Goal: Task Accomplishment & Management: Manage account settings

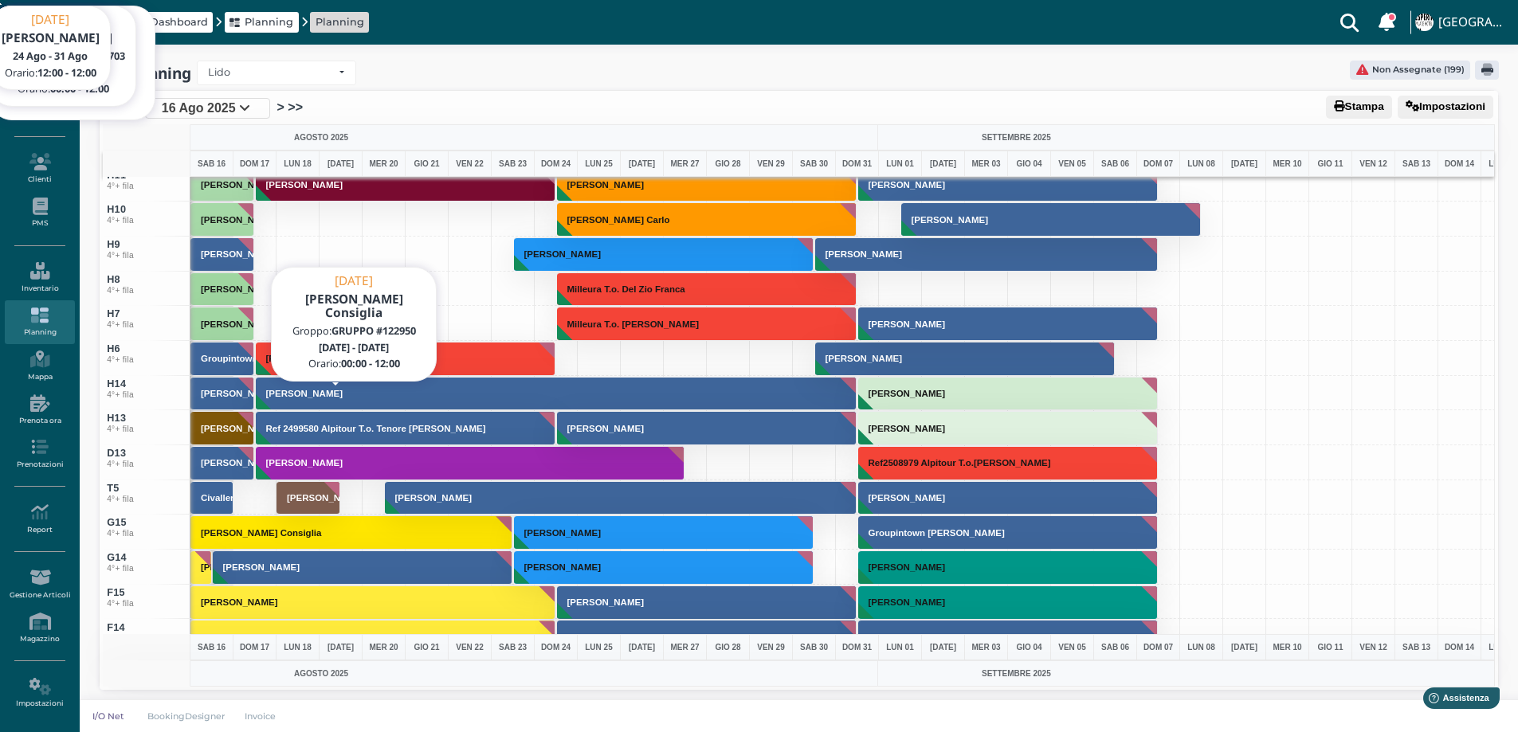
scroll to position [5739, 0]
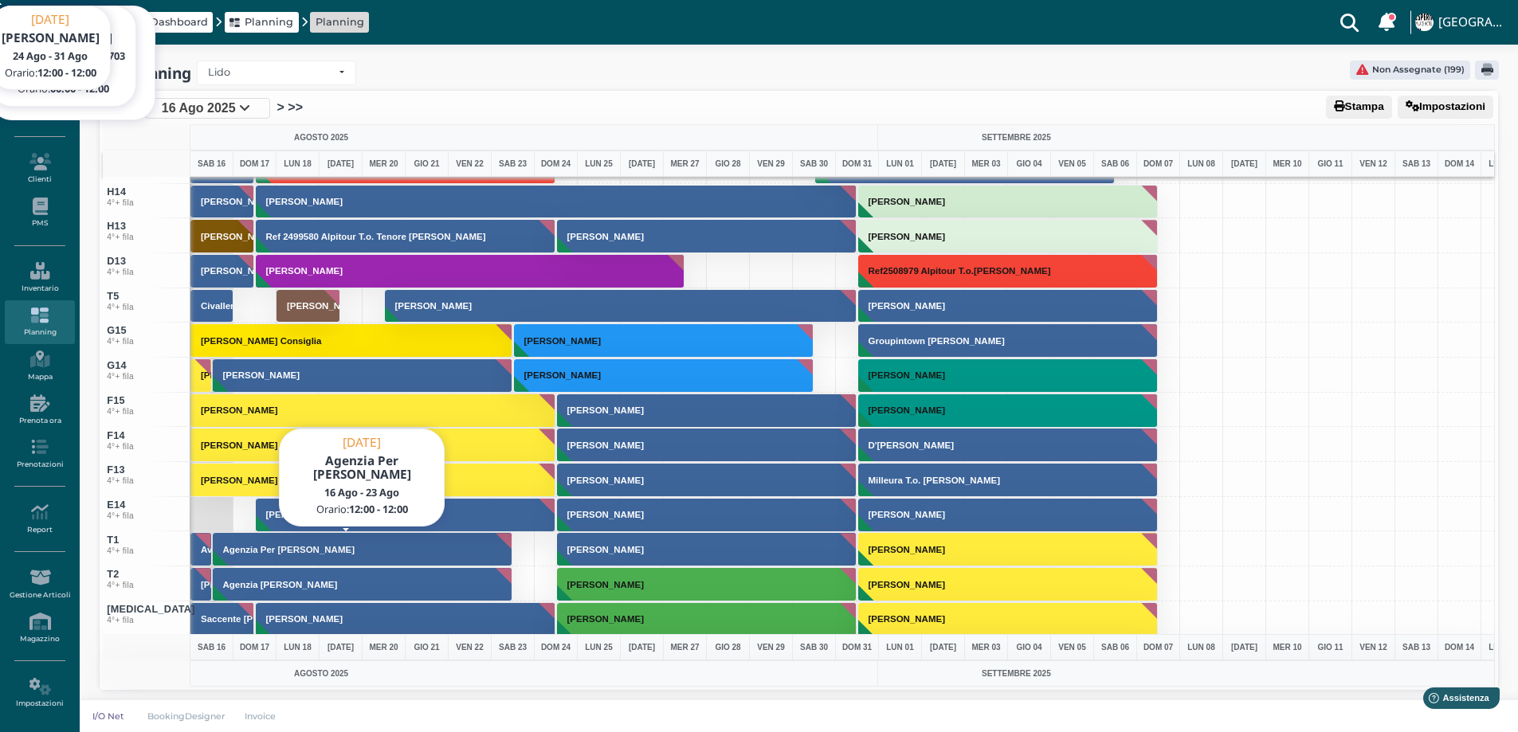
click at [228, 552] on h3 "Agenzia Per [PERSON_NAME]" at bounding box center [289, 550] width 145 height 10
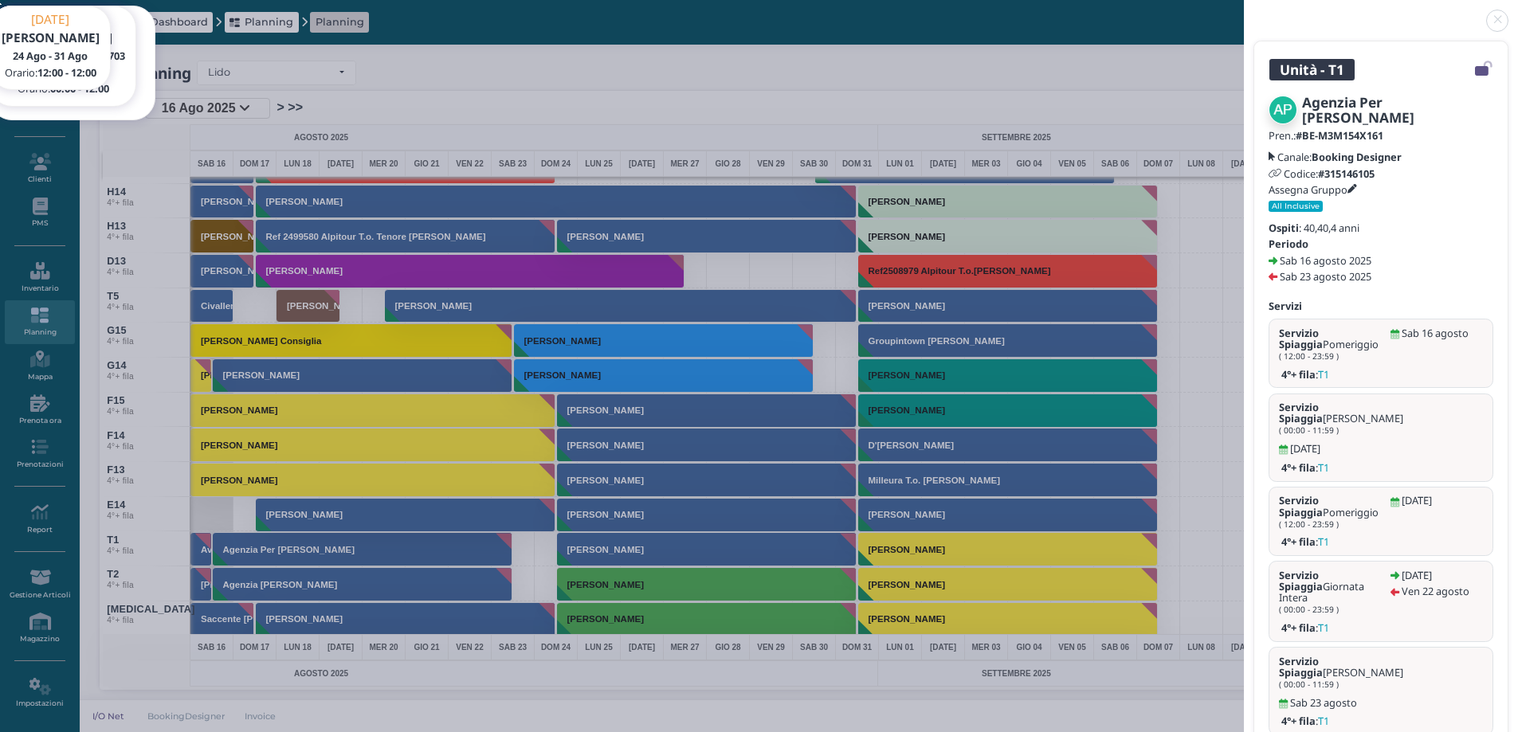
click at [1244, 11] on link at bounding box center [1244, 11] width 0 height 0
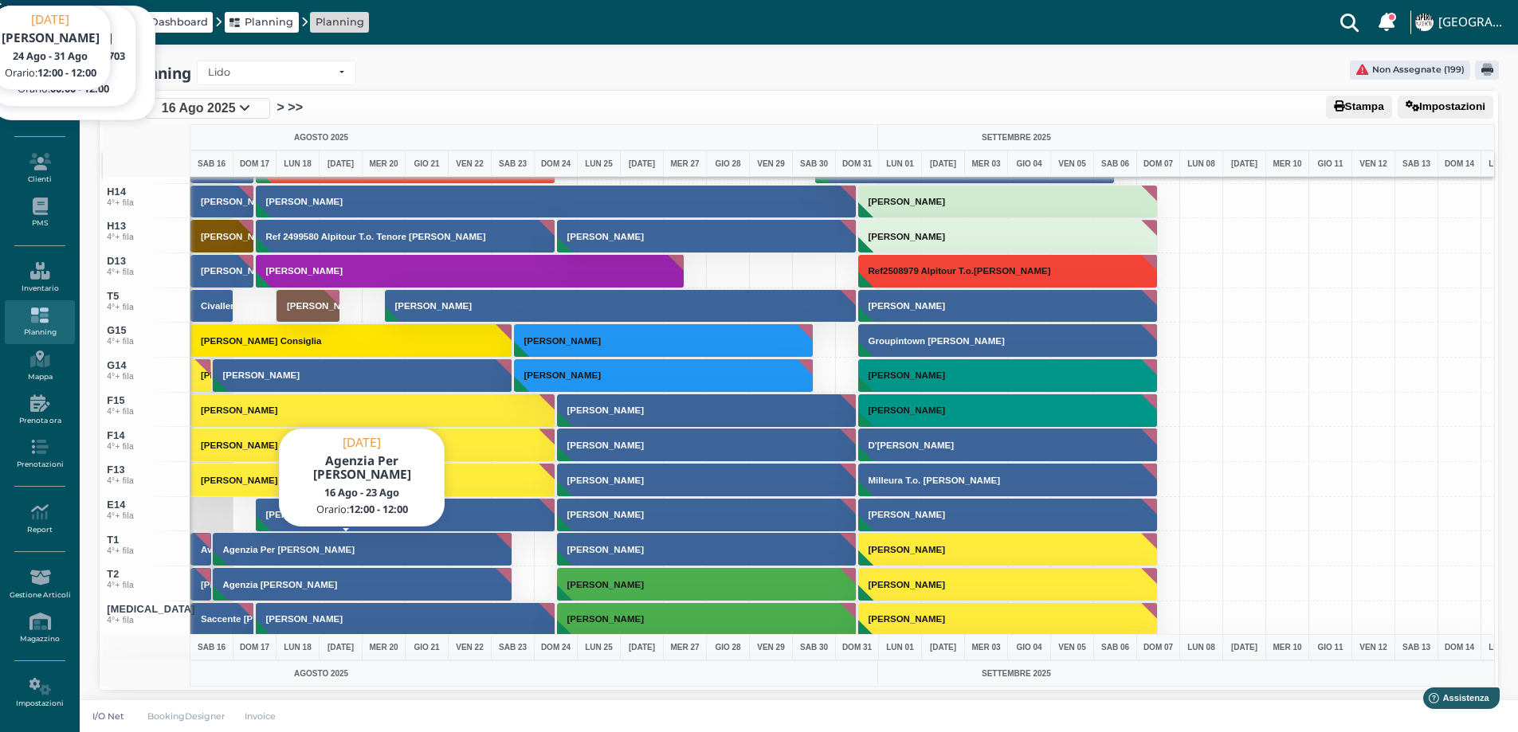
click at [369, 557] on button "Agenzia Per [PERSON_NAME]" at bounding box center [363, 549] width 300 height 34
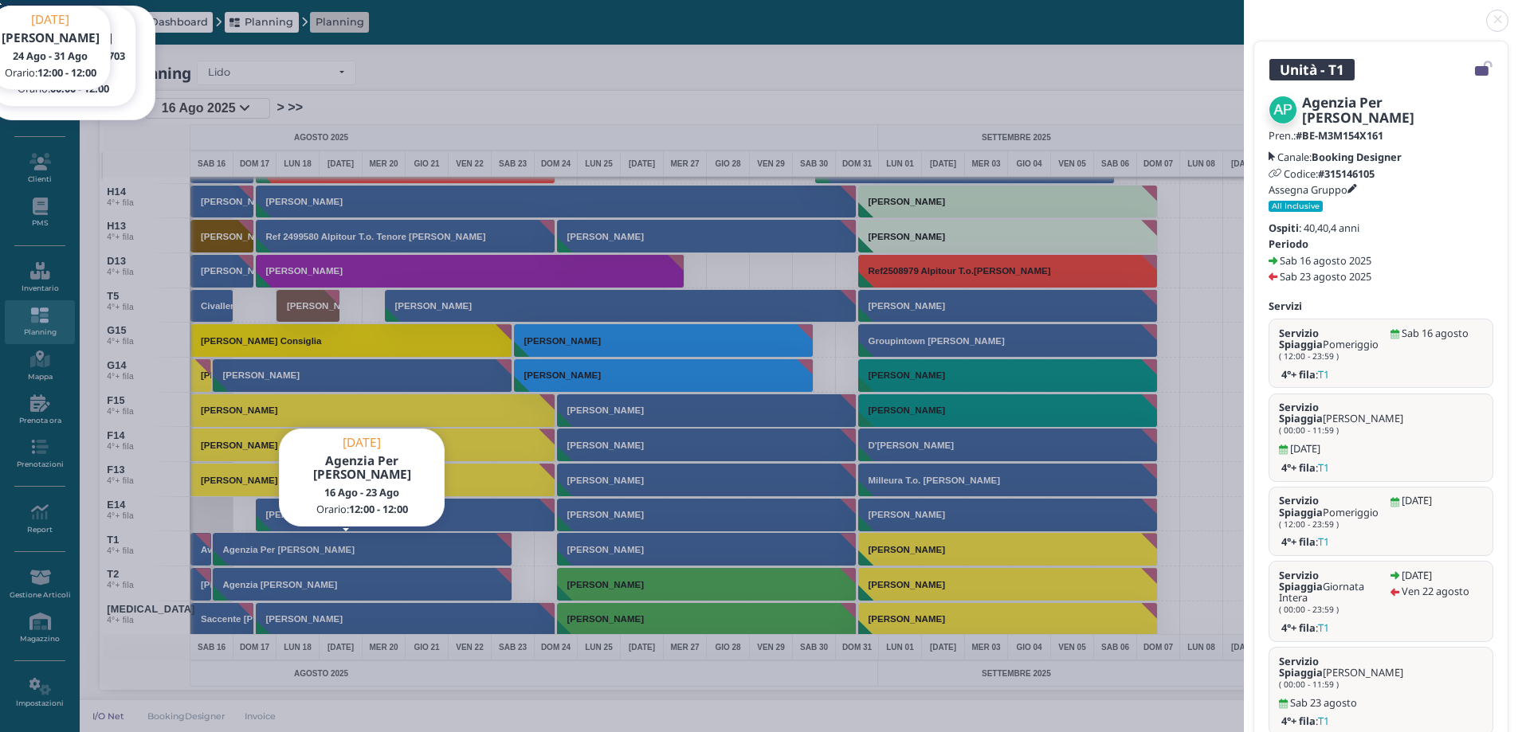
click at [1357, 187] on icon at bounding box center [1353, 190] width 10 height 10
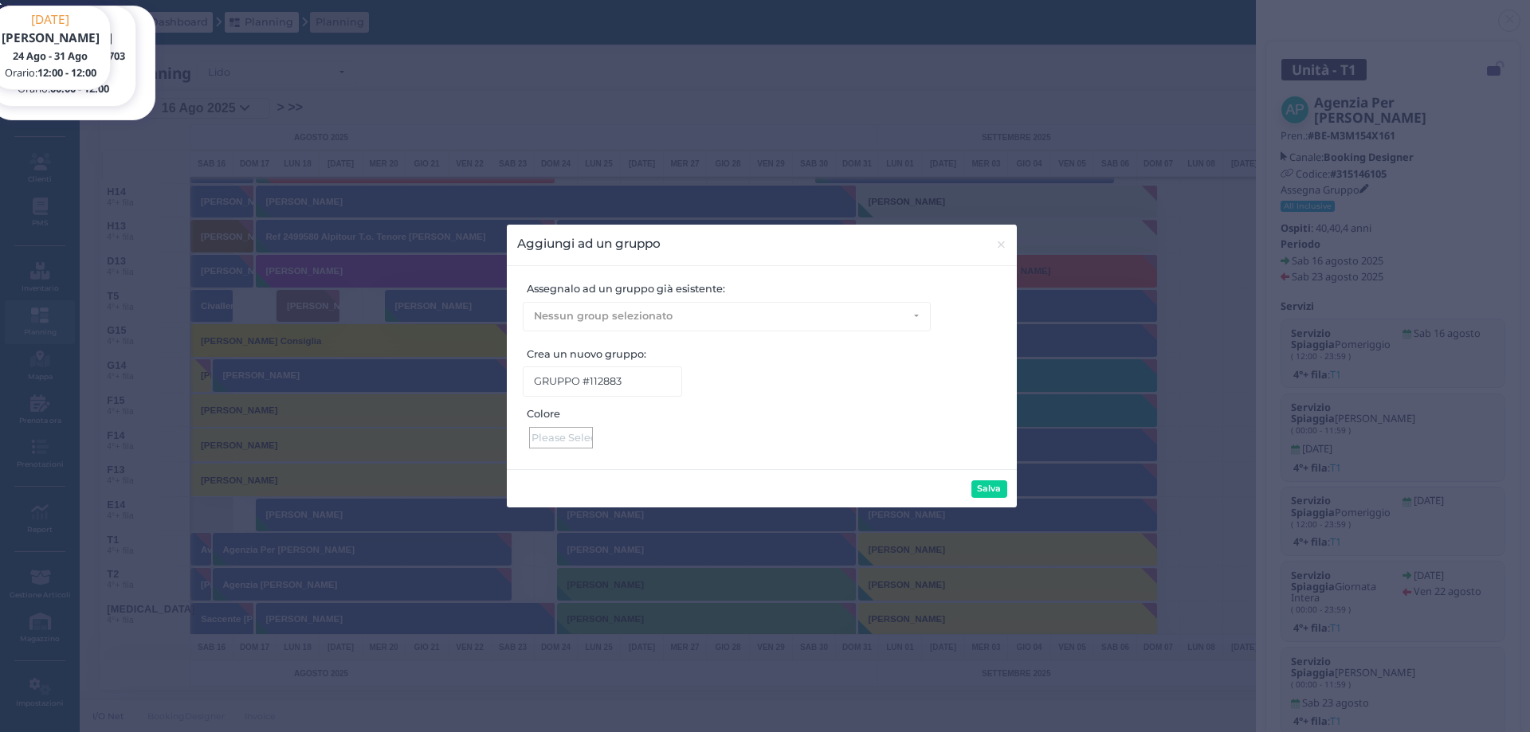
click at [572, 434] on div at bounding box center [561, 438] width 64 height 22
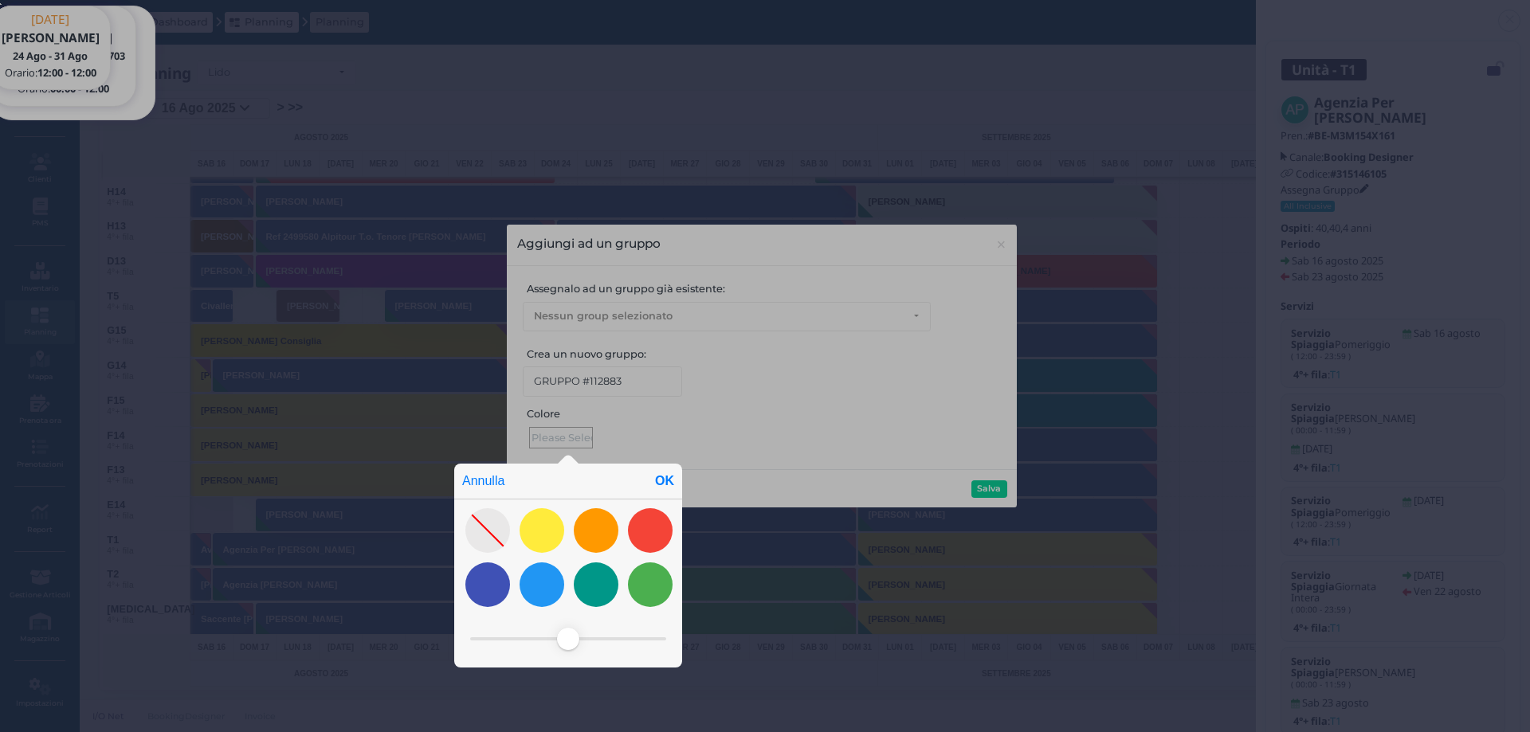
drag, startPoint x: 785, startPoint y: 367, endPoint x: 937, endPoint y: 283, distance: 174.1
click at [786, 366] on div "Annulla OK" at bounding box center [765, 365] width 1530 height 736
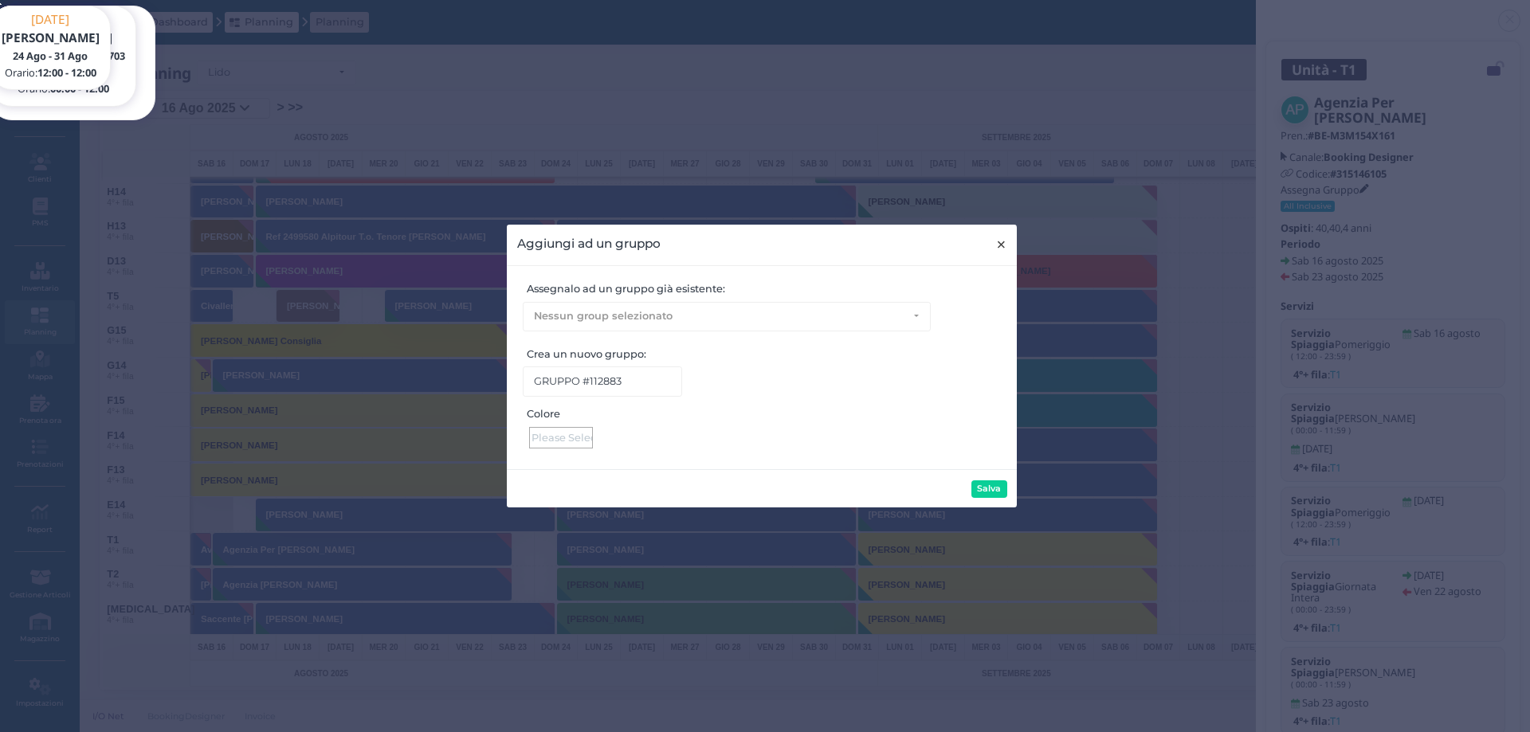
click at [1006, 247] on span "×" at bounding box center [1002, 244] width 12 height 21
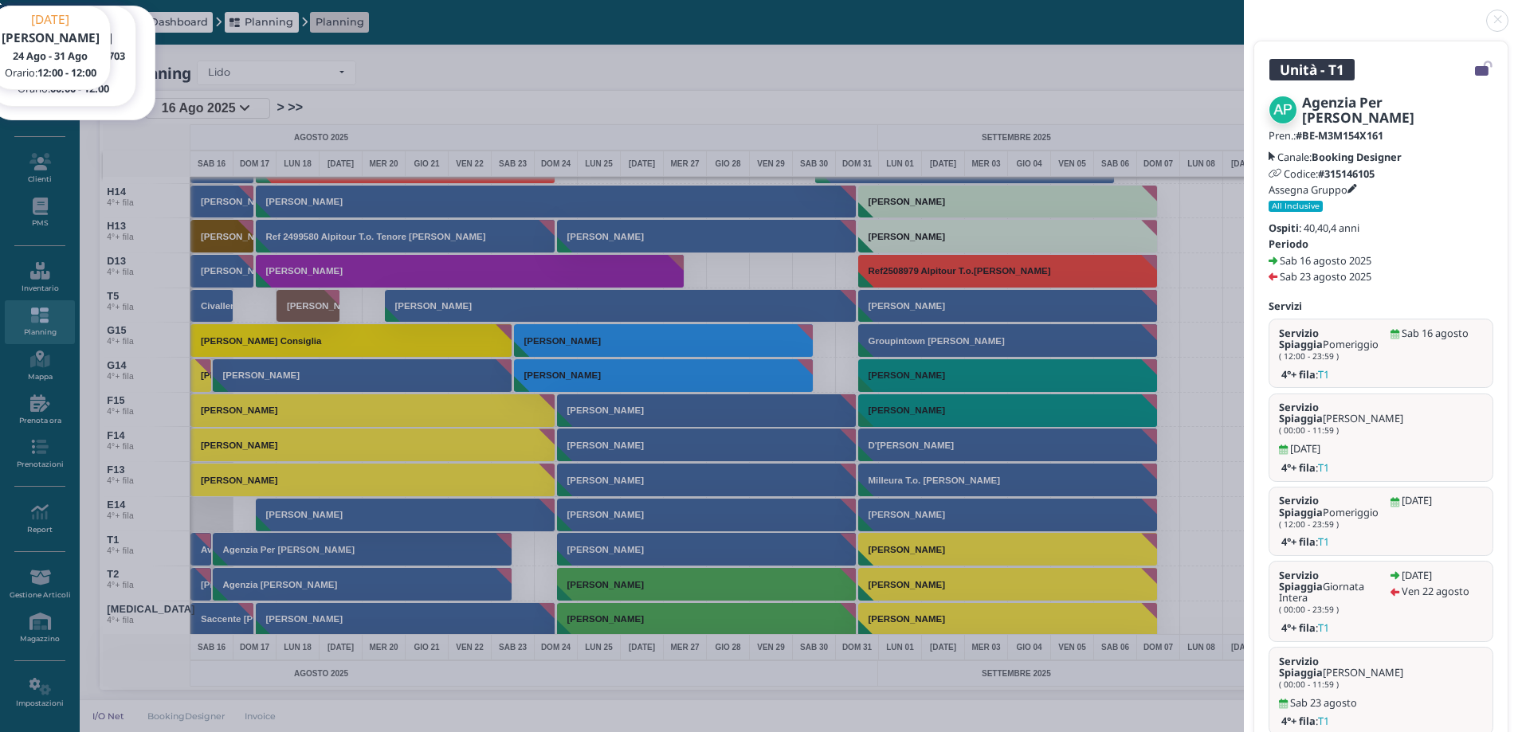
click at [1244, 11] on link at bounding box center [1244, 11] width 0 height 0
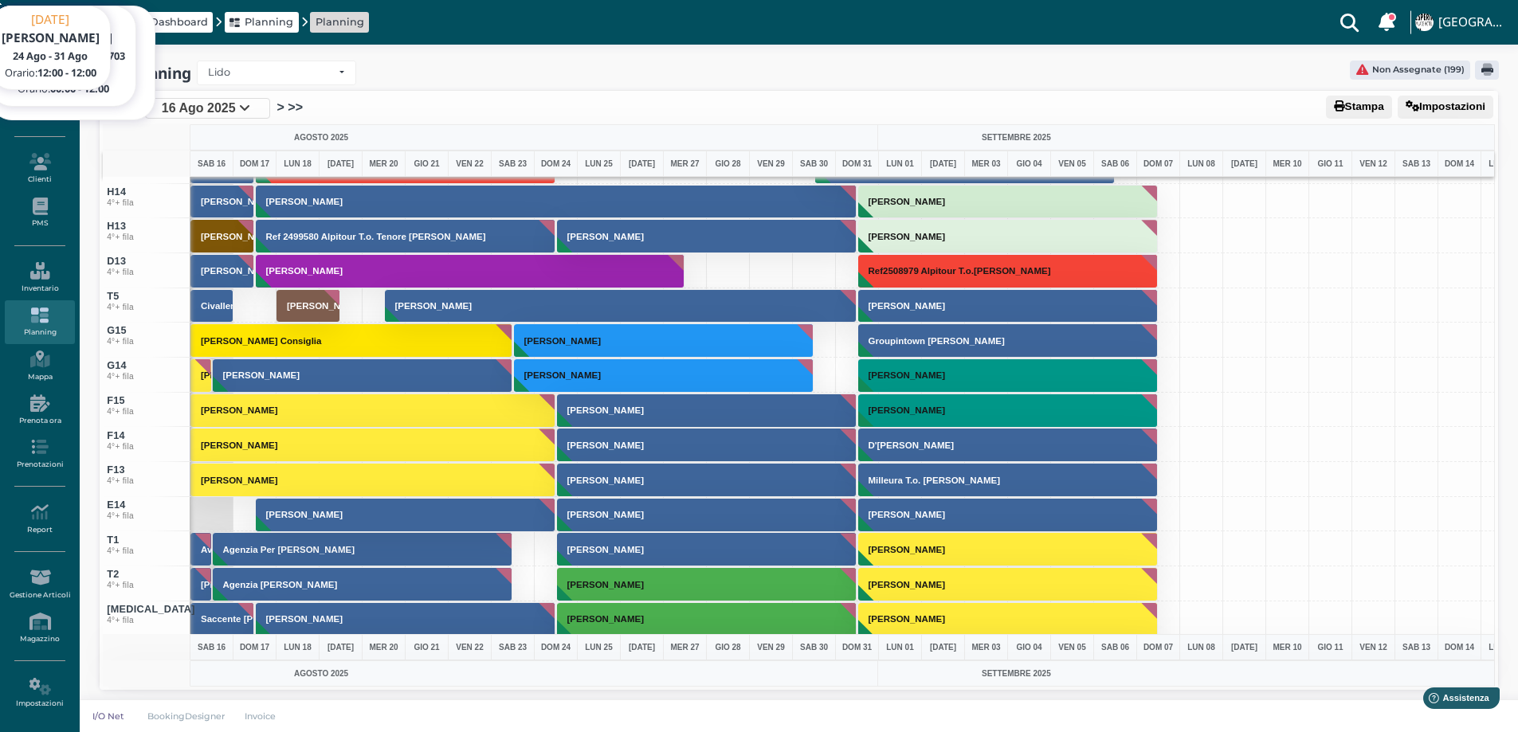
click at [1518, 11] on link at bounding box center [1518, 11] width 0 height 0
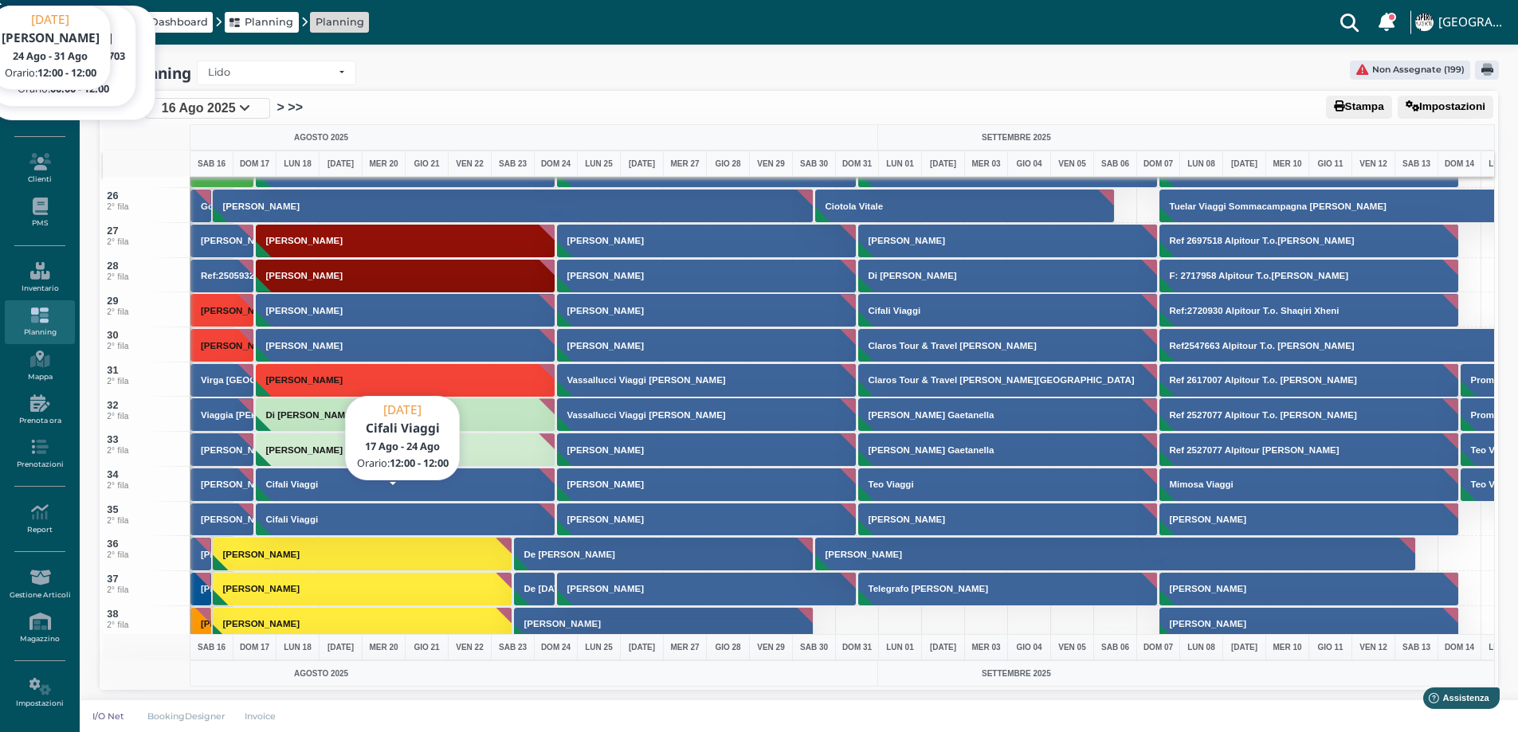
scroll to position [877, 0]
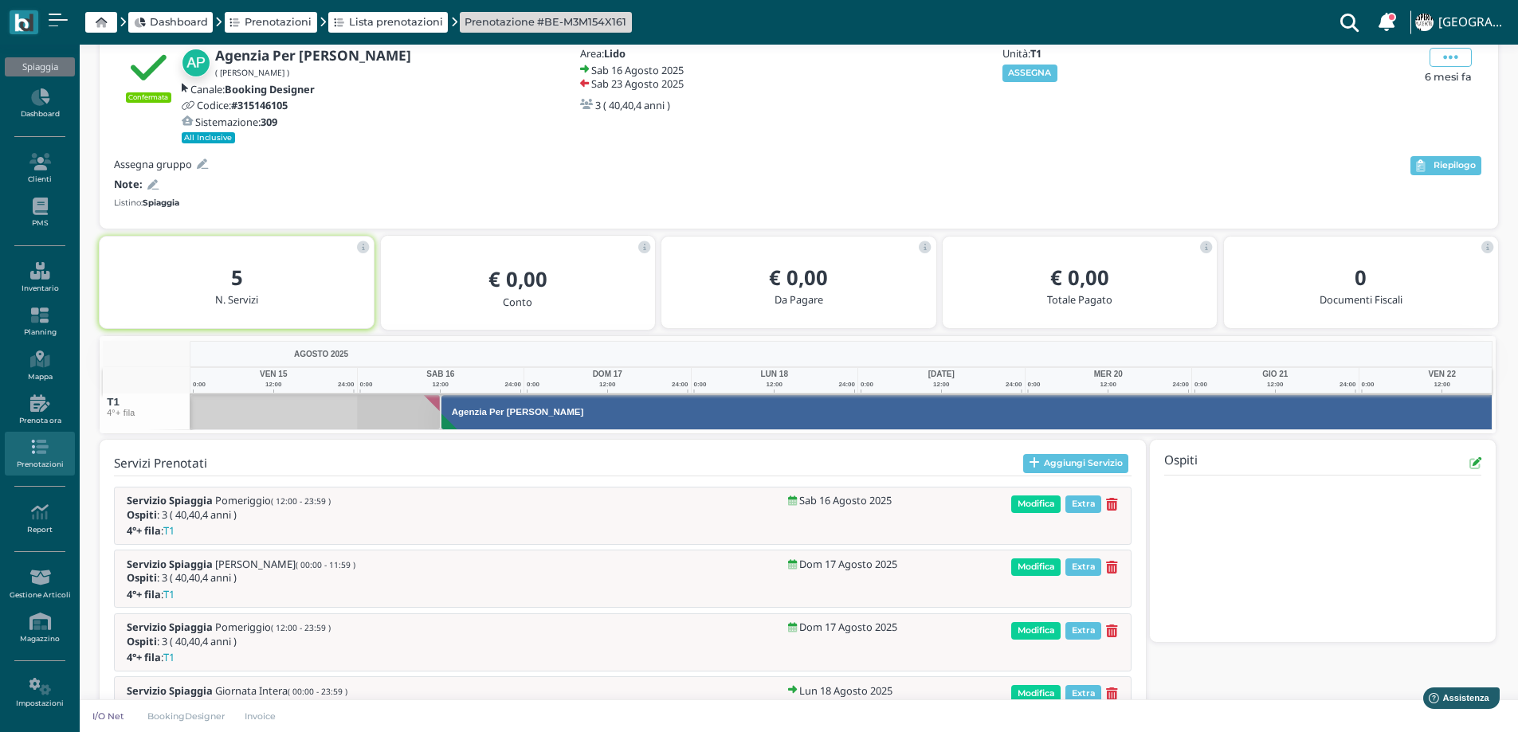
scroll to position [0, 116]
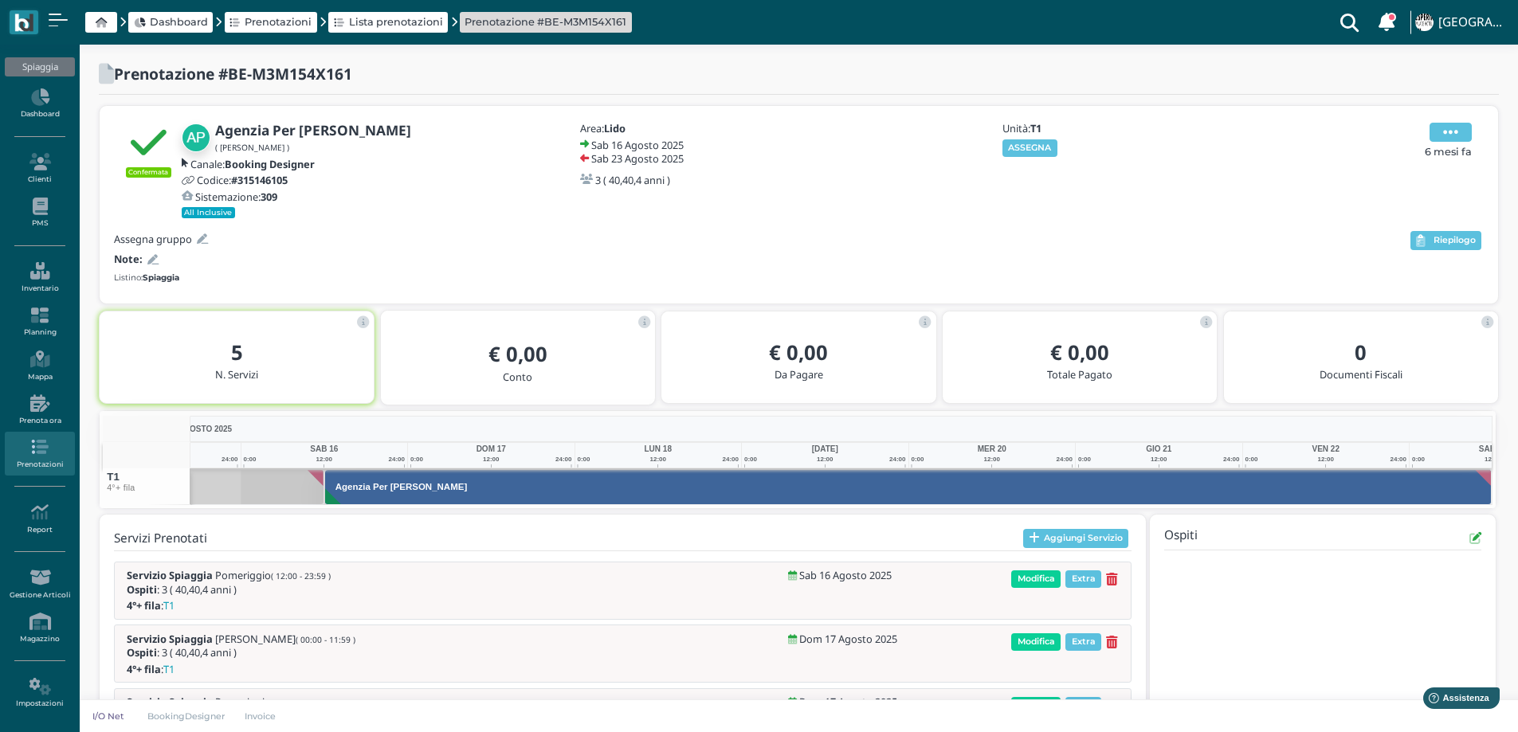
click at [1441, 130] on span at bounding box center [1451, 132] width 42 height 19
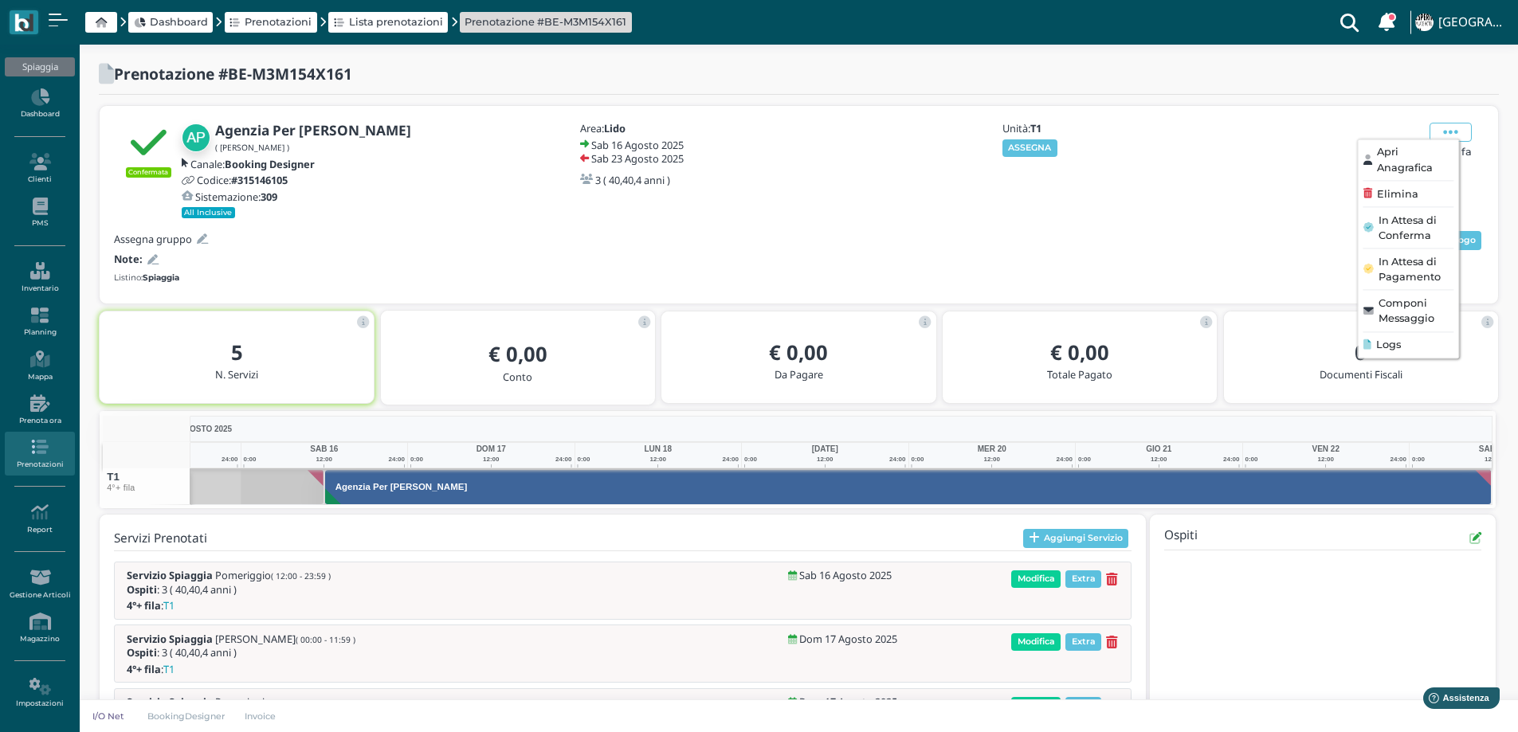
click at [1416, 355] on ul "Apri Anagrafica Elimina In Attesa di Conferma In Attesa di Pagamento Componi Me…" at bounding box center [1408, 249] width 102 height 220
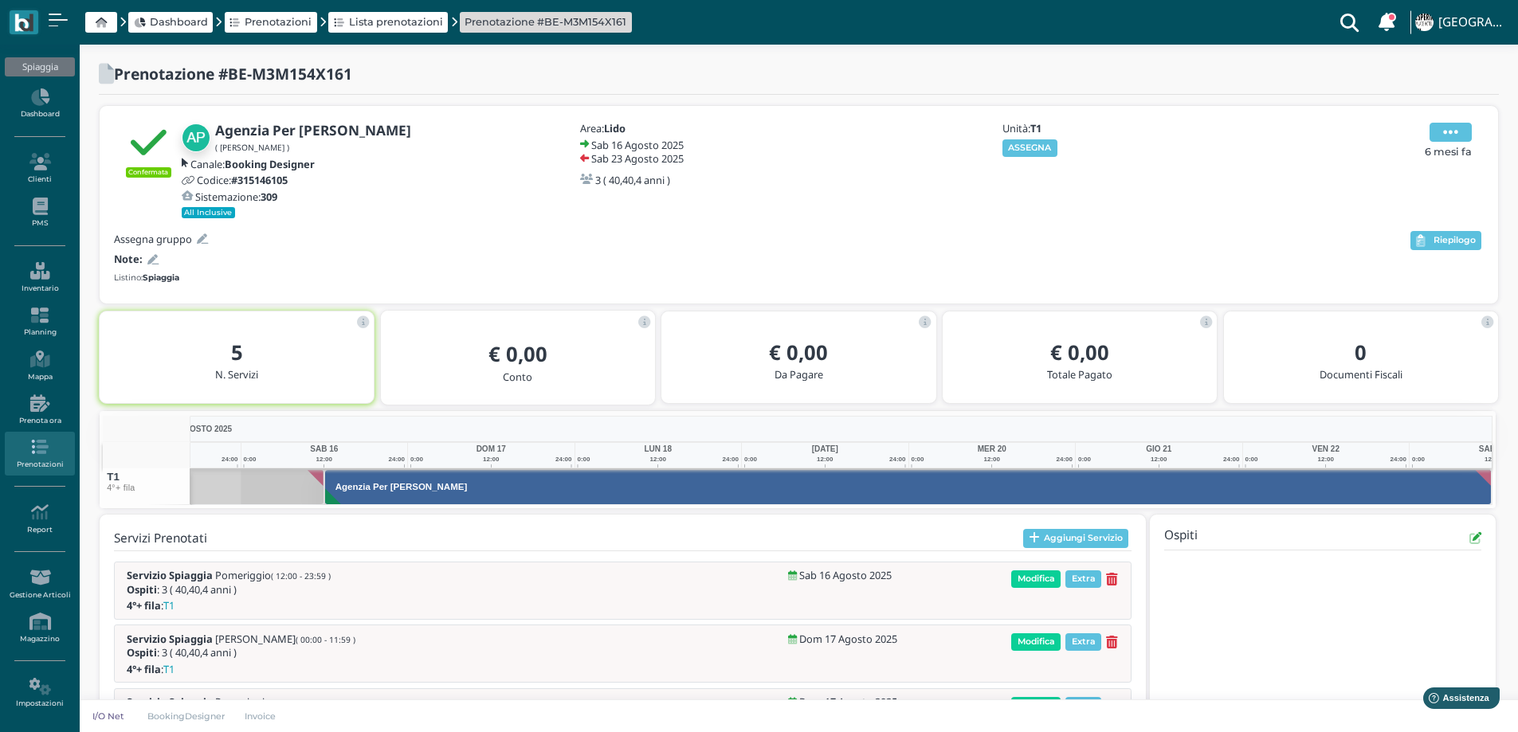
click at [1439, 129] on span at bounding box center [1451, 132] width 42 height 19
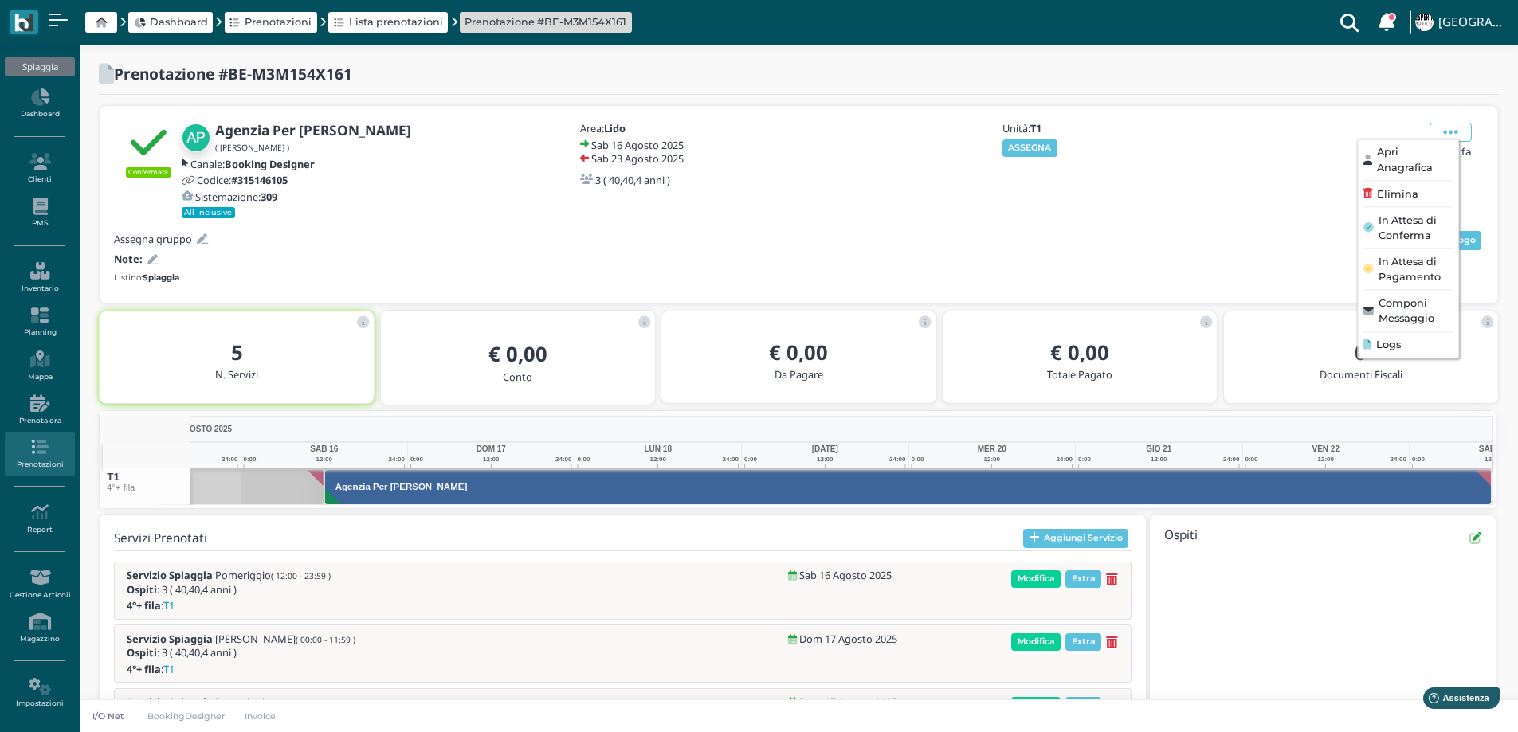
click at [1390, 347] on span "Logs" at bounding box center [1388, 344] width 25 height 15
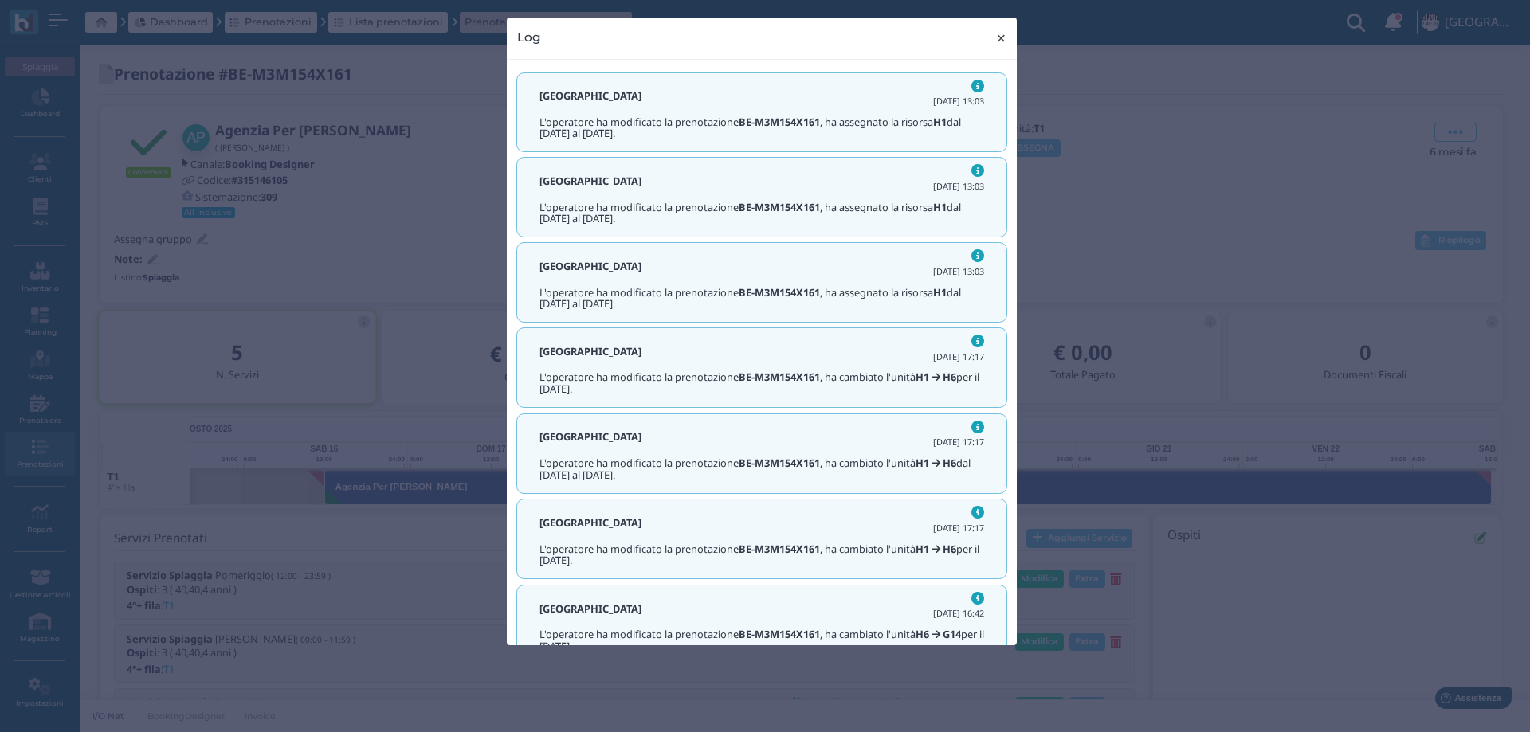
click at [1000, 37] on span "×" at bounding box center [1002, 38] width 12 height 21
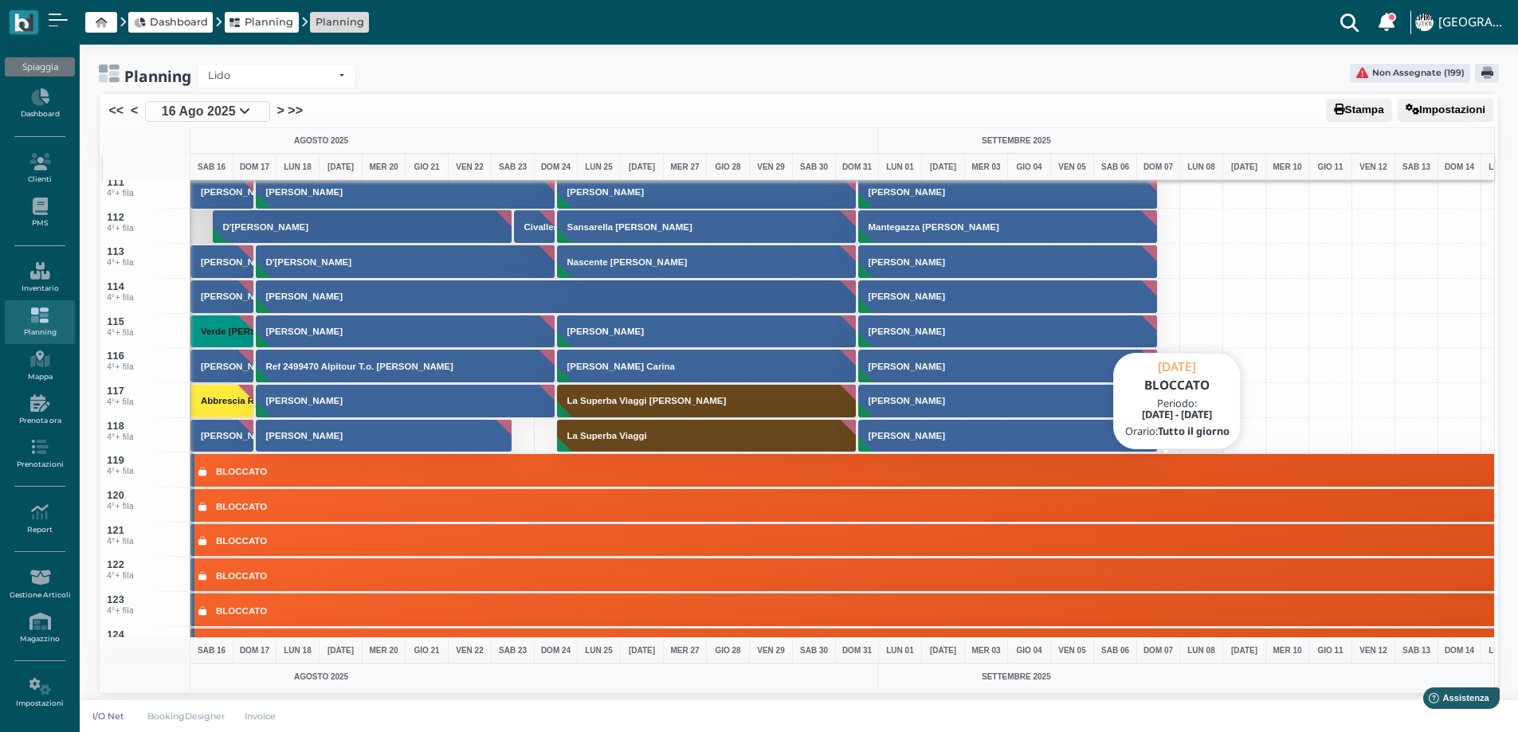
scroll to position [3905, 0]
